Goal: Check status: Check status

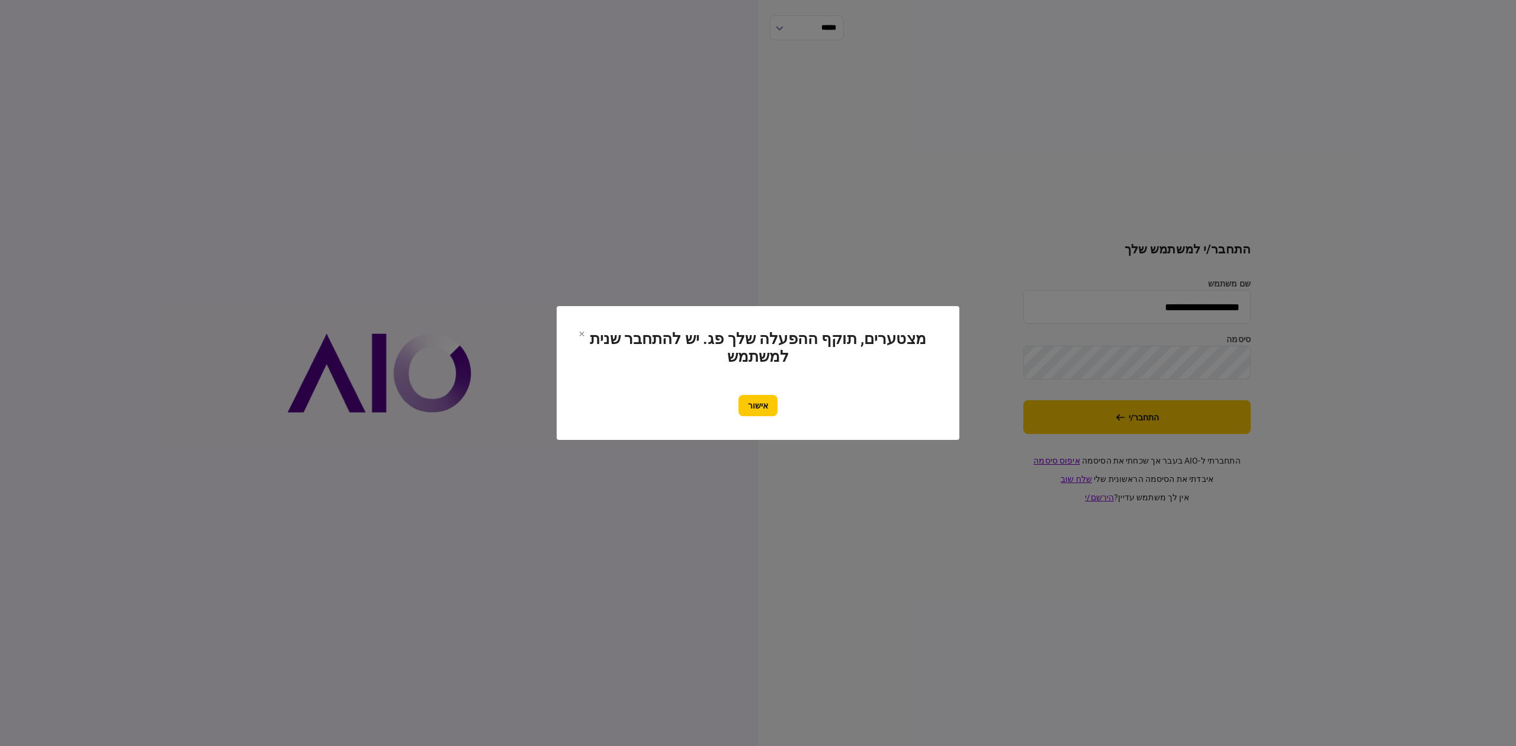
click at [782, 404] on div "אישור" at bounding box center [757, 405] width 355 height 21
click at [771, 409] on button "אישור" at bounding box center [757, 405] width 39 height 21
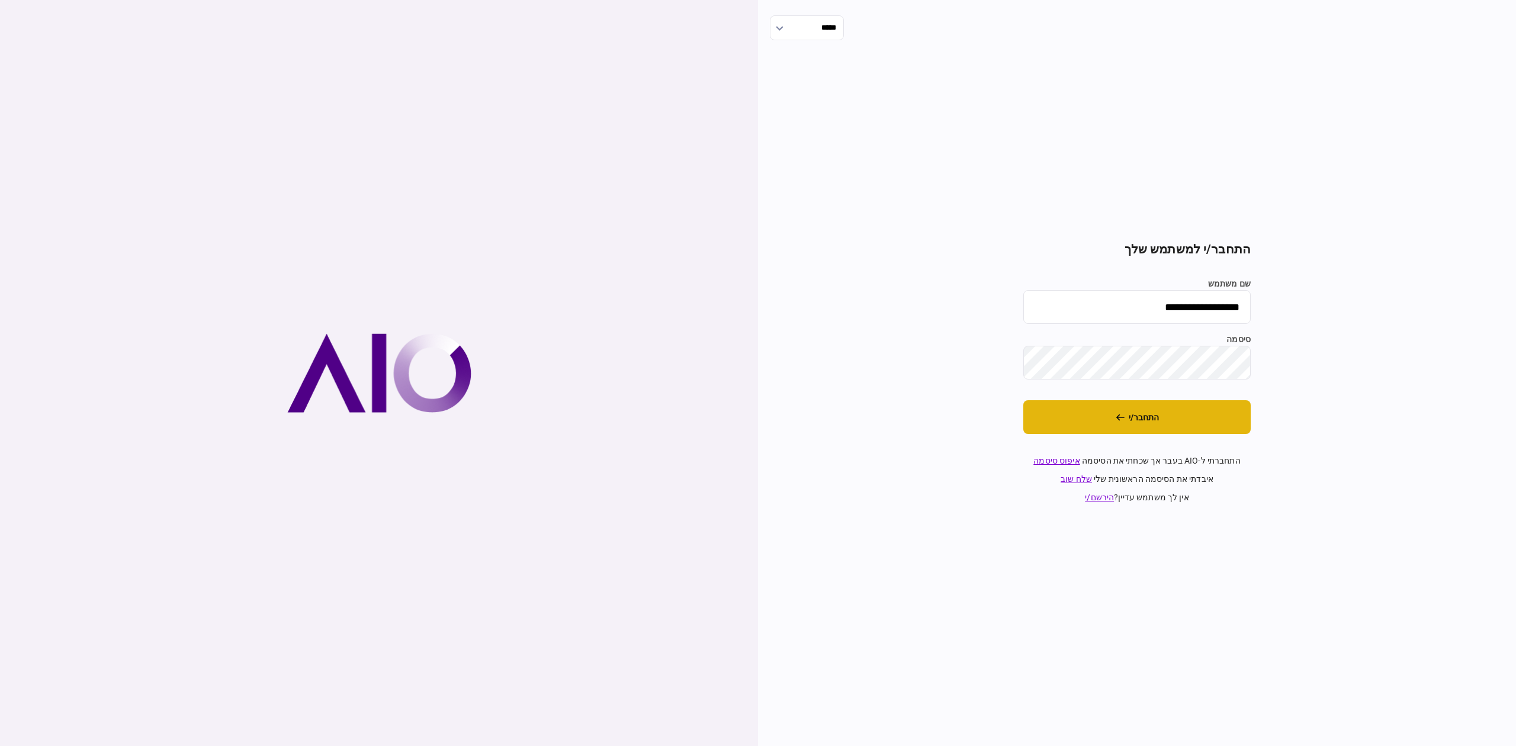
click at [1139, 422] on button "התחבר/י" at bounding box center [1136, 417] width 227 height 34
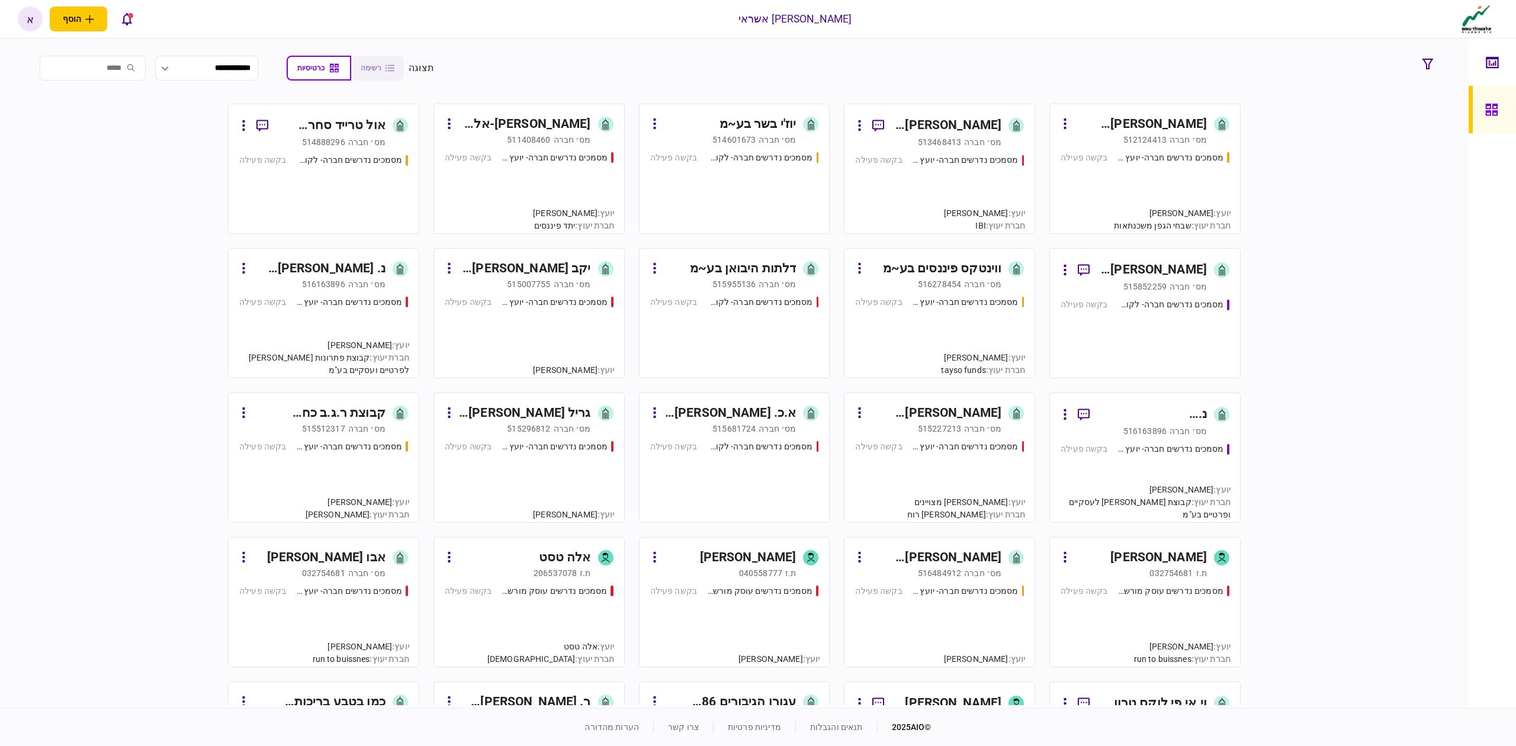
click at [1175, 316] on div "מסמכים נדרשים חברה- לקוח קצה - ישיר בקשה פעילה" at bounding box center [1144, 332] width 169 height 69
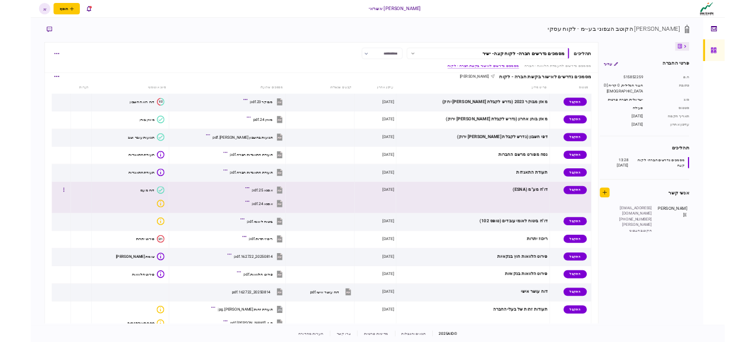
scroll to position [474, 0]
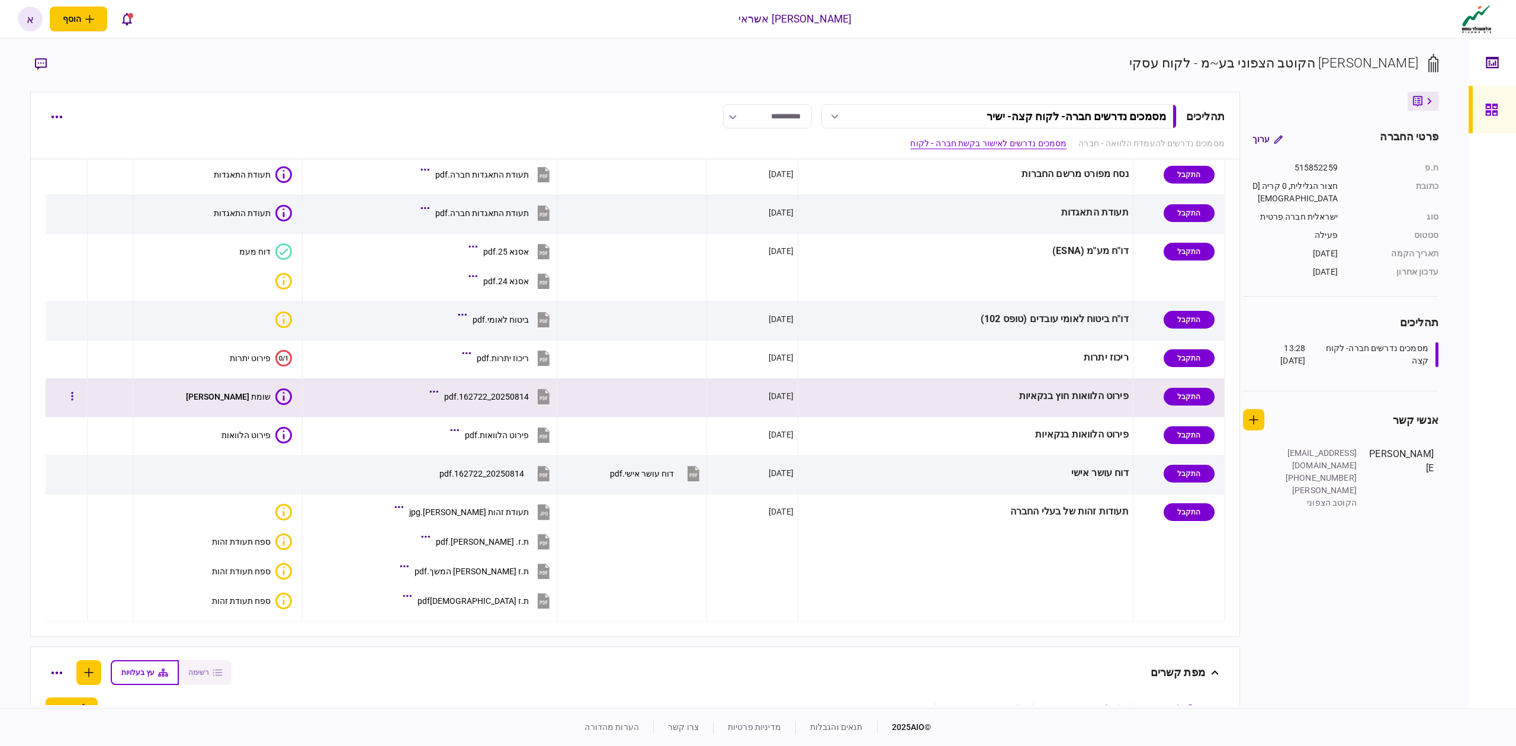
click at [539, 400] on icon at bounding box center [543, 398] width 8 height 4
